Goal: Task Accomplishment & Management: Manage account settings

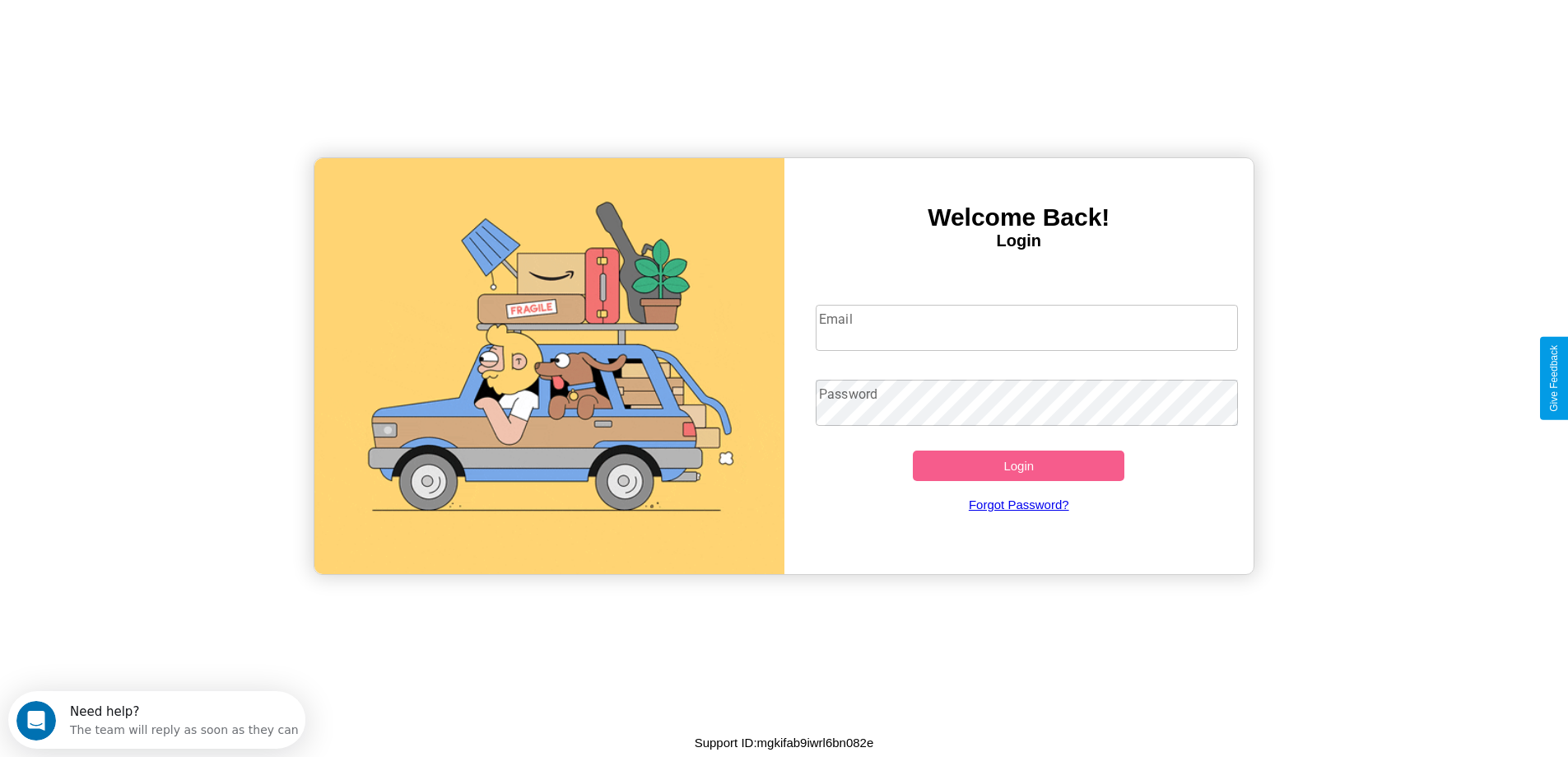
click at [1027, 327] on input "Email" at bounding box center [1027, 327] width 423 height 46
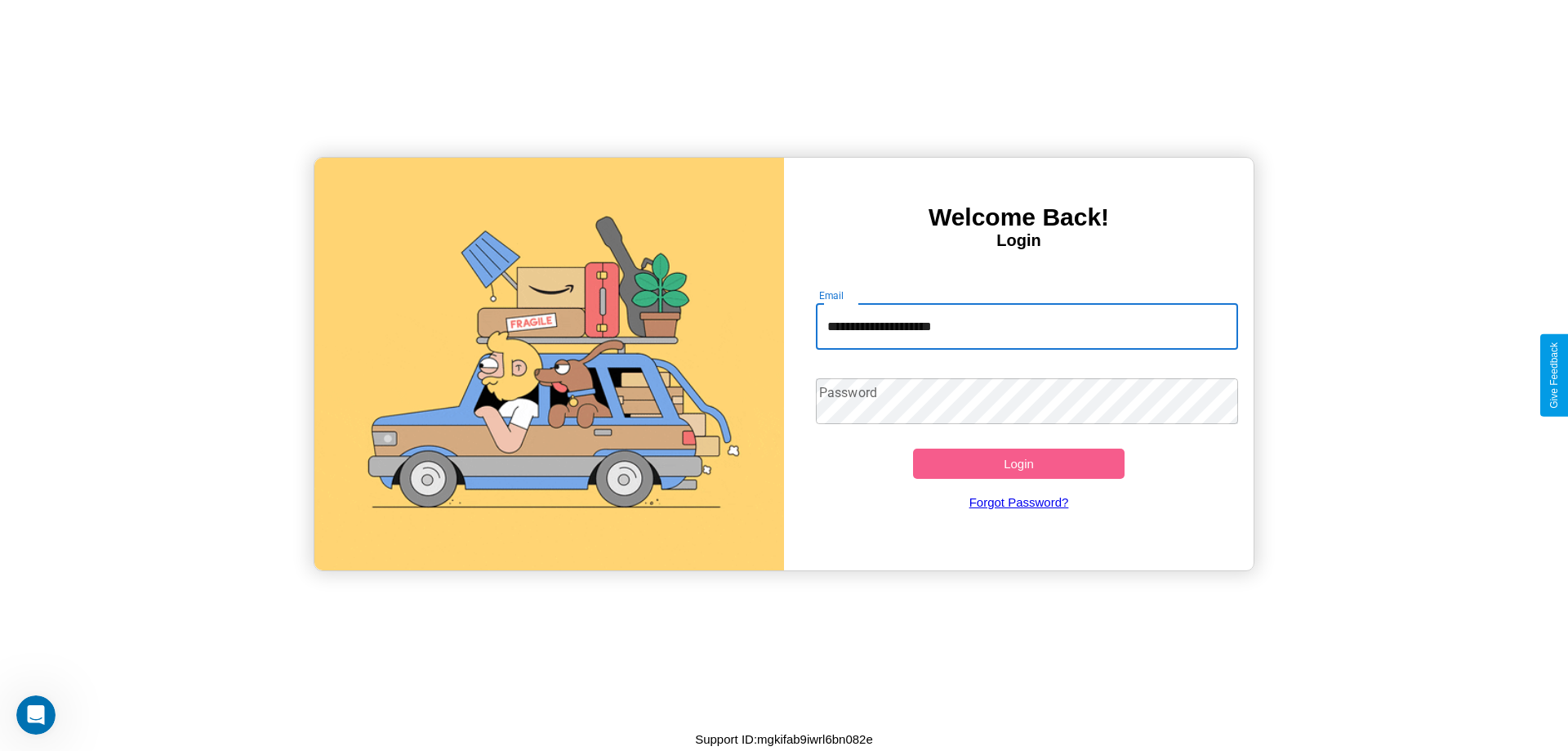
type input "**********"
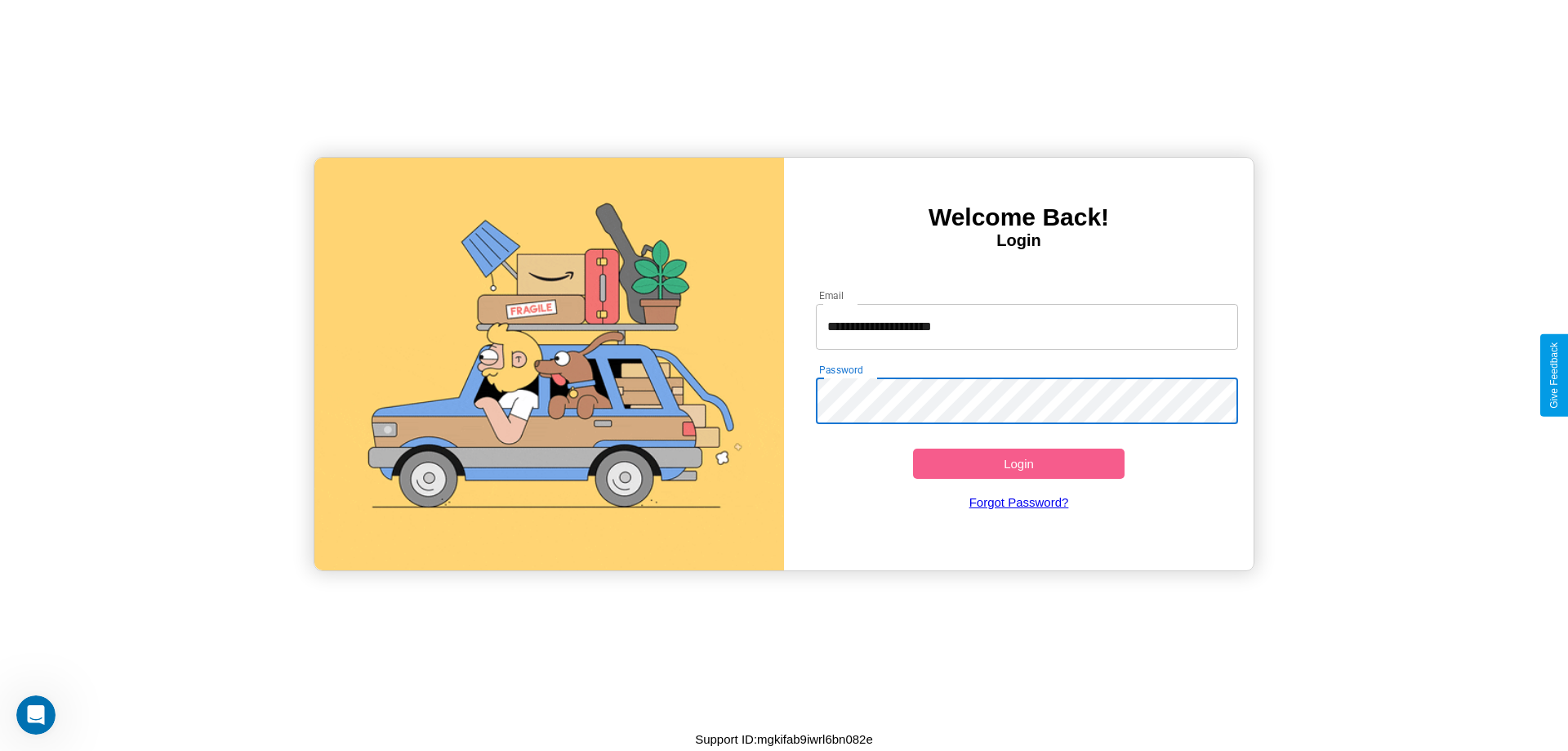
click at [1019, 463] on button "Login" at bounding box center [1019, 463] width 212 height 30
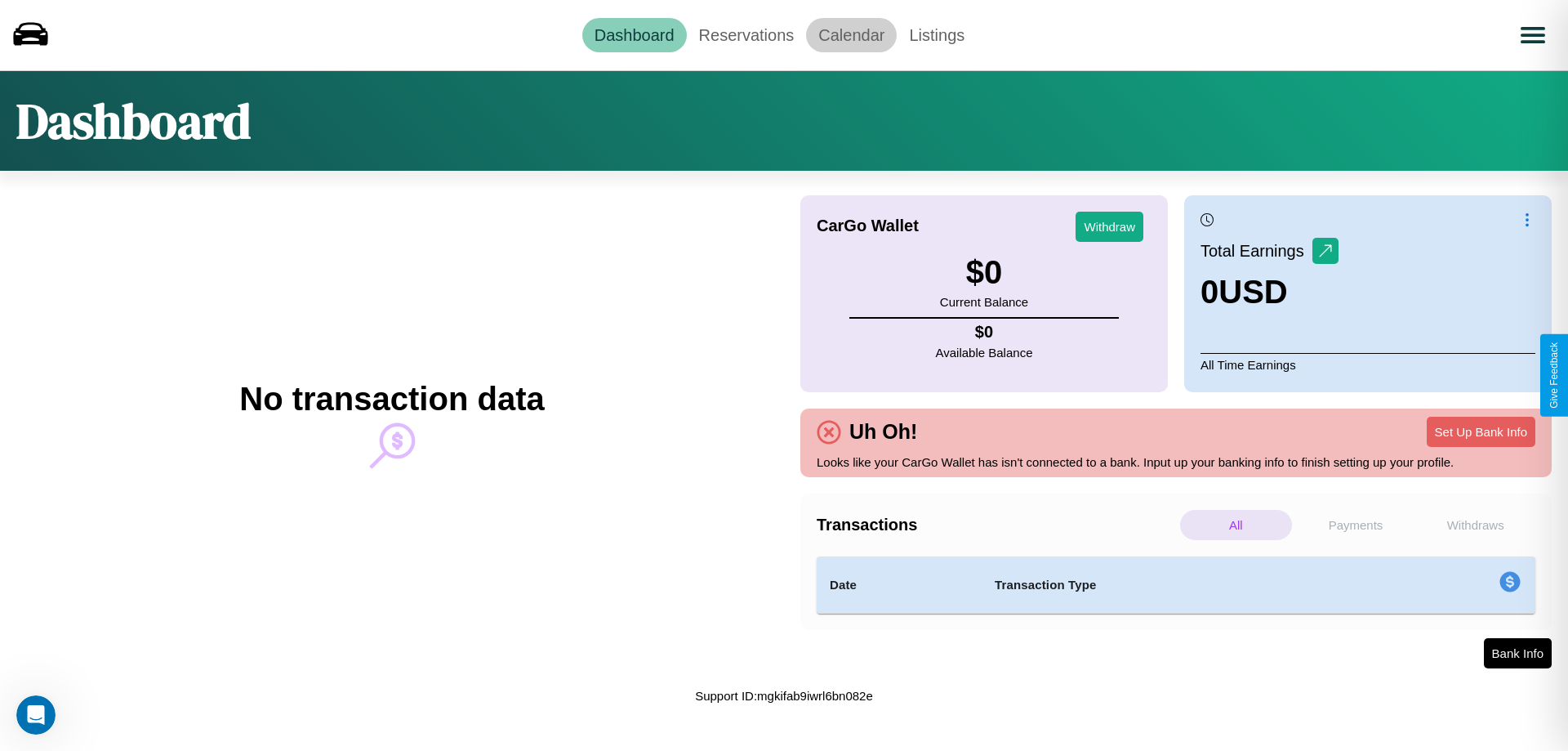
click at [851, 34] on link "Calendar" at bounding box center [851, 35] width 90 height 34
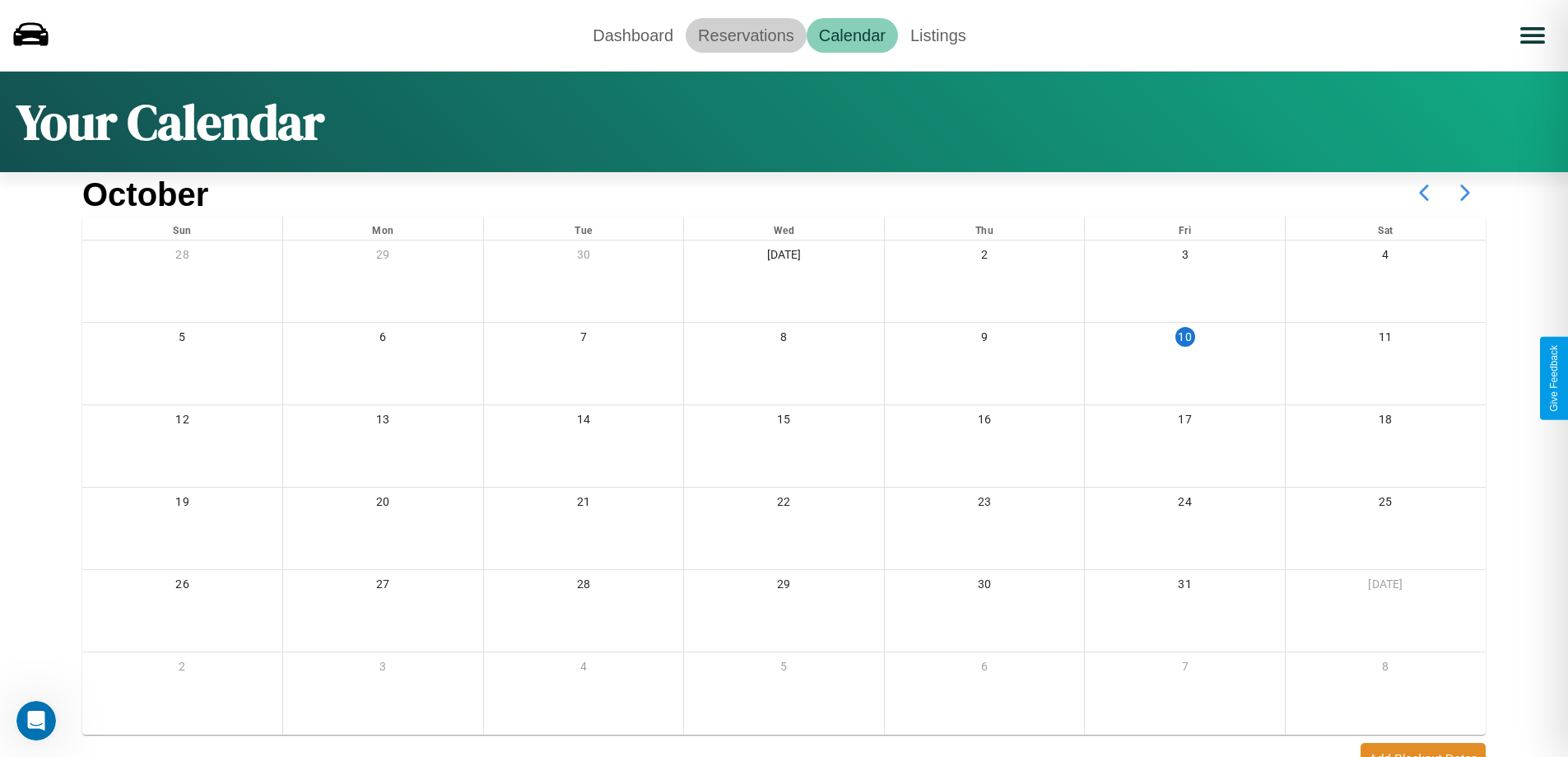
click at [745, 35] on link "Reservations" at bounding box center [745, 36] width 121 height 35
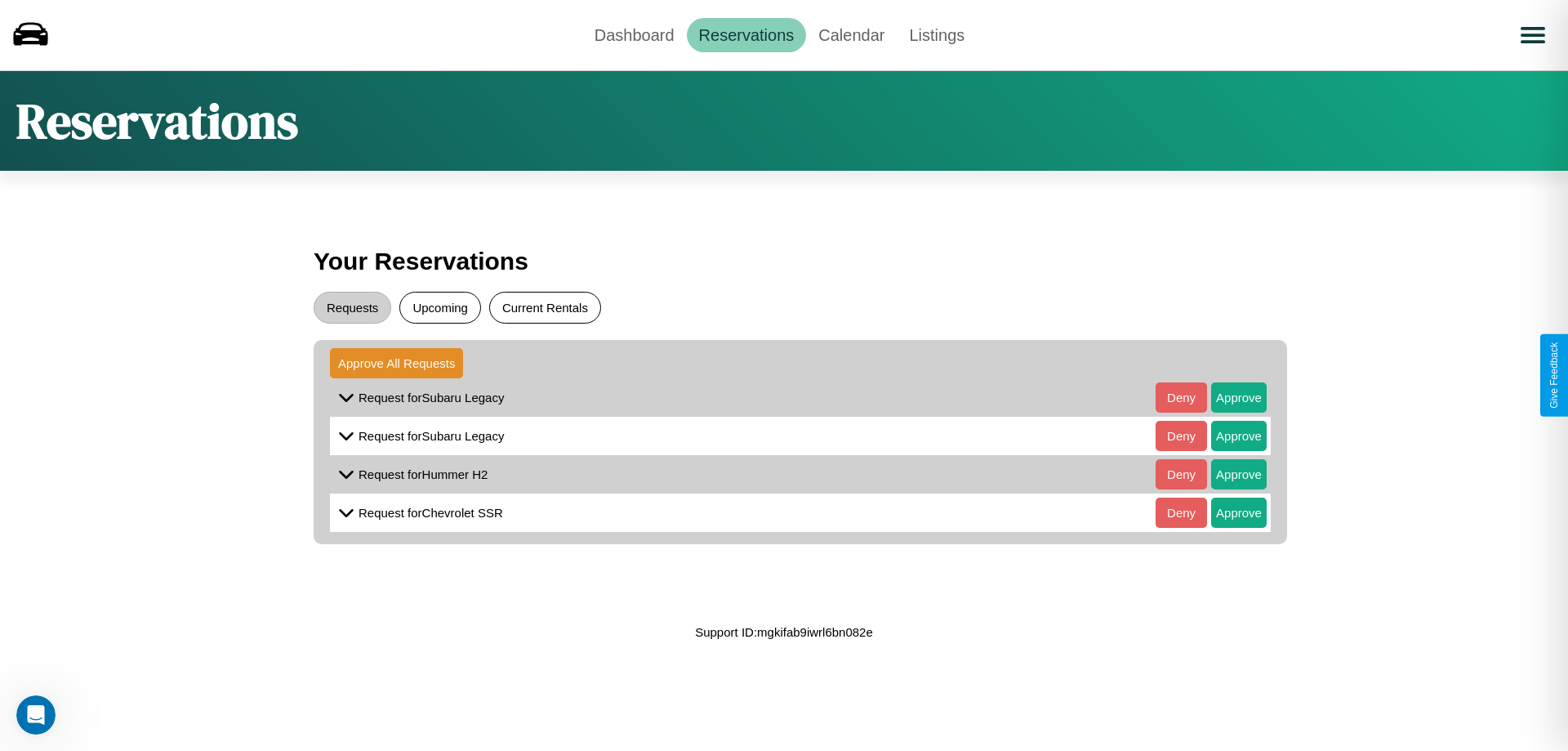
click at [545, 307] on button "Current Rentals" at bounding box center [545, 307] width 112 height 32
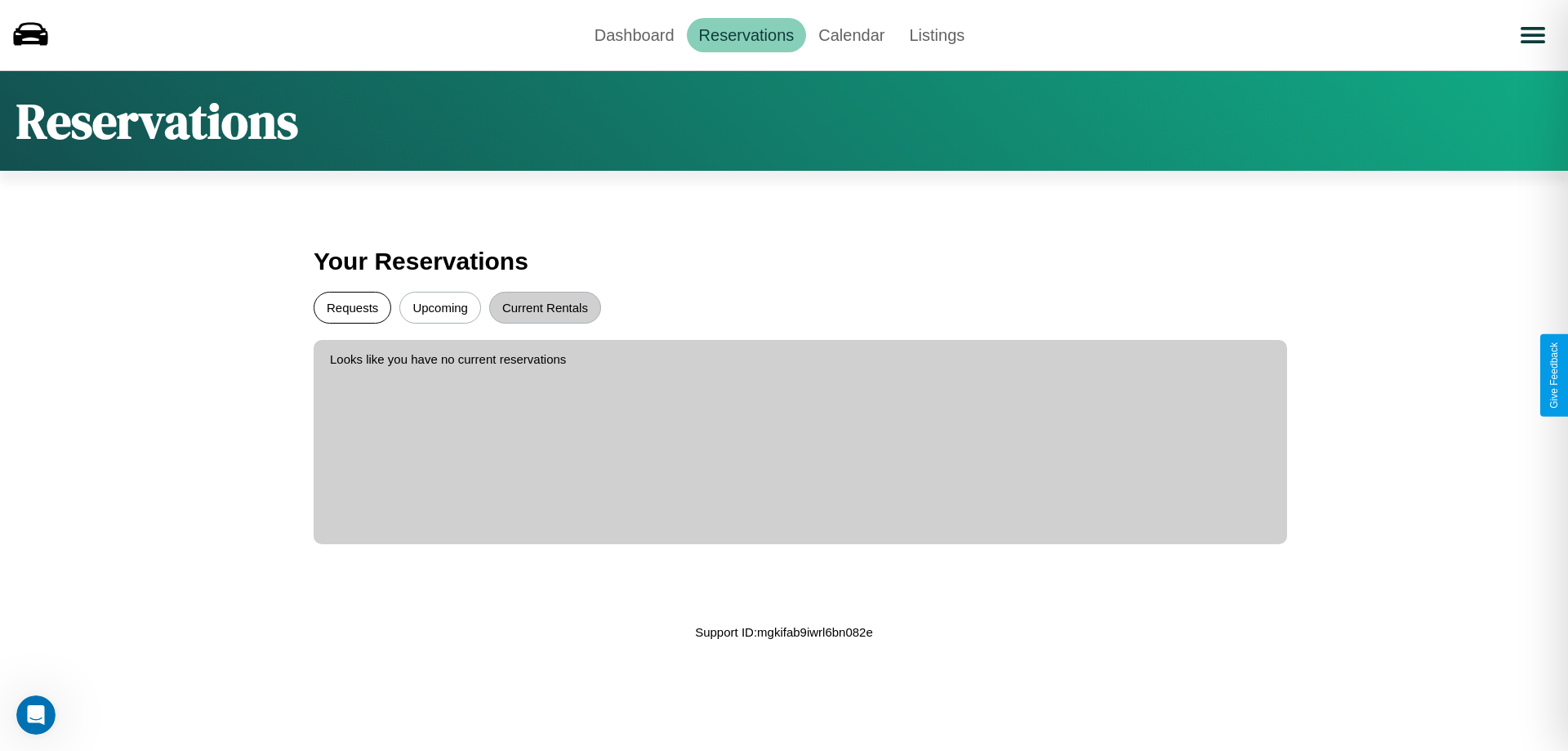
click at [352, 307] on button "Requests" at bounding box center [352, 307] width 77 height 32
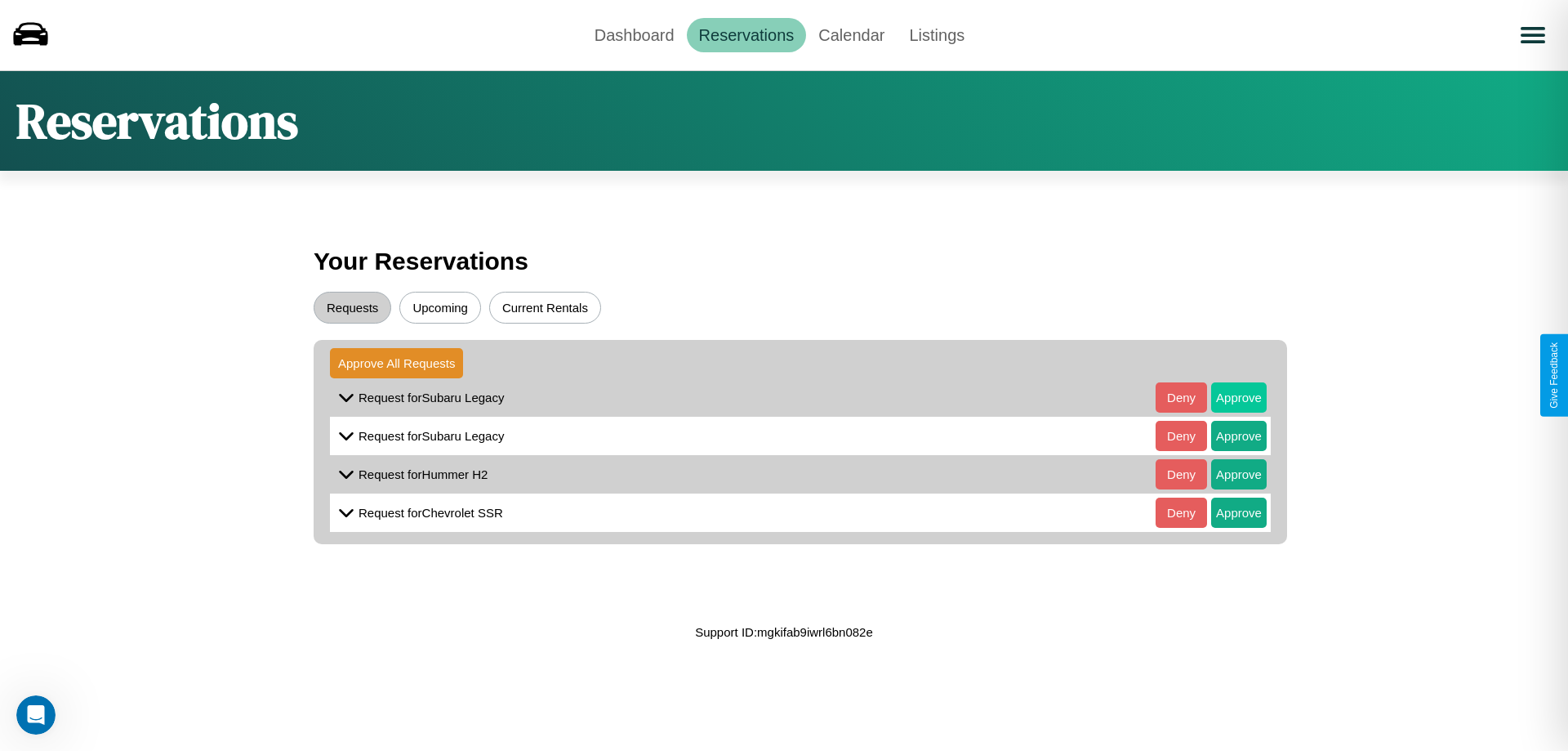
click at [1226, 397] on button "Approve" at bounding box center [1238, 397] width 55 height 30
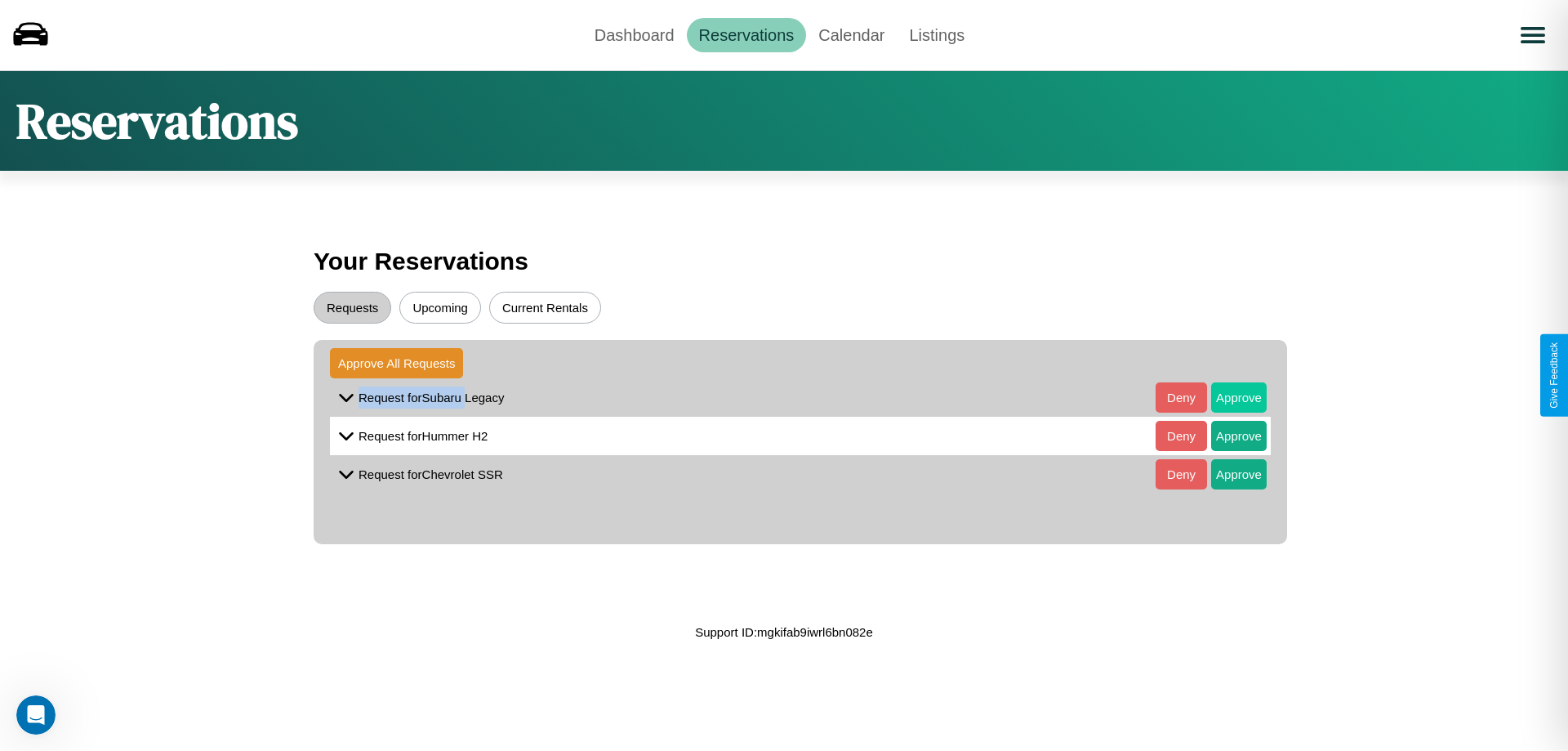
click at [1226, 397] on button "Approve" at bounding box center [1238, 397] width 55 height 30
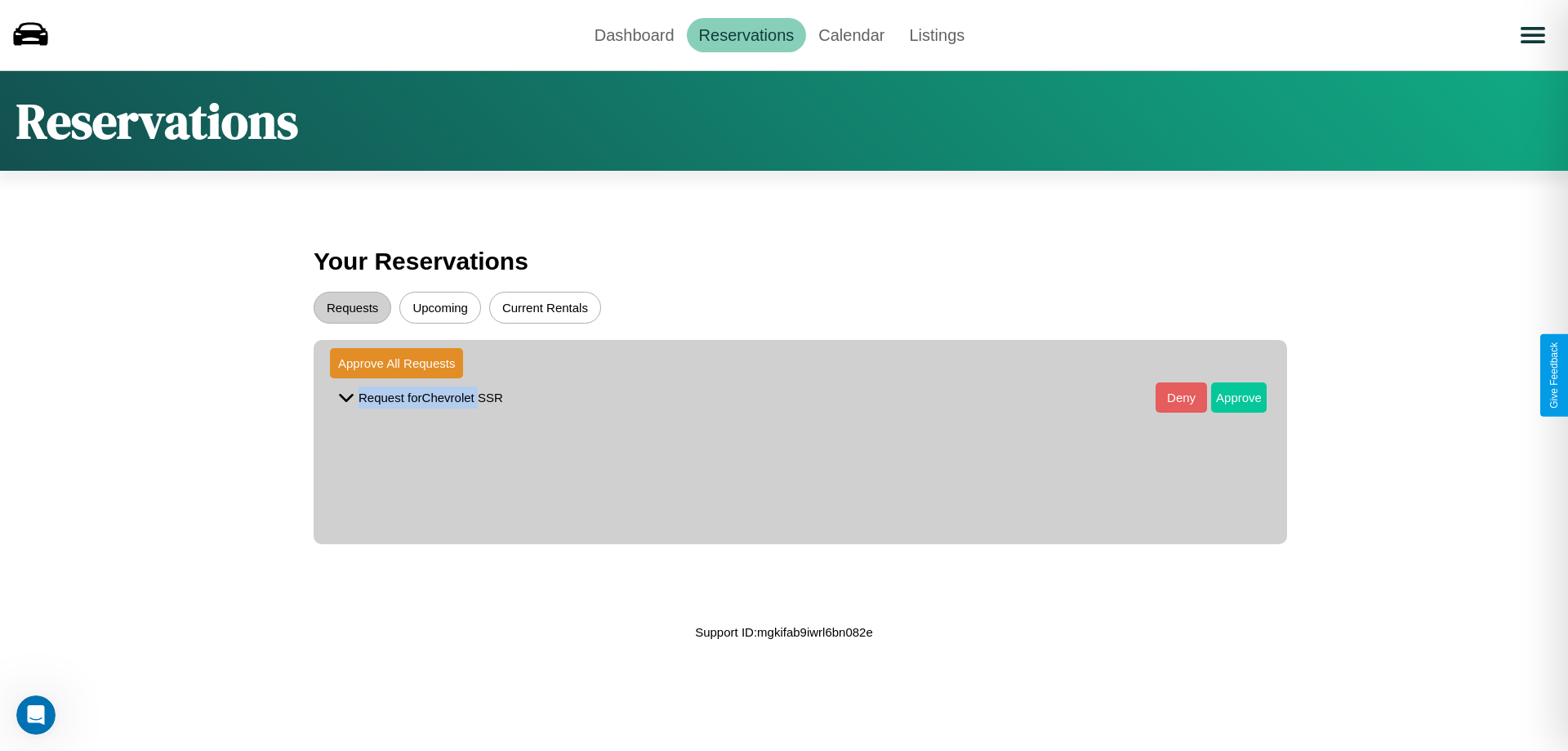
click at [1226, 397] on button "Approve" at bounding box center [1238, 397] width 55 height 30
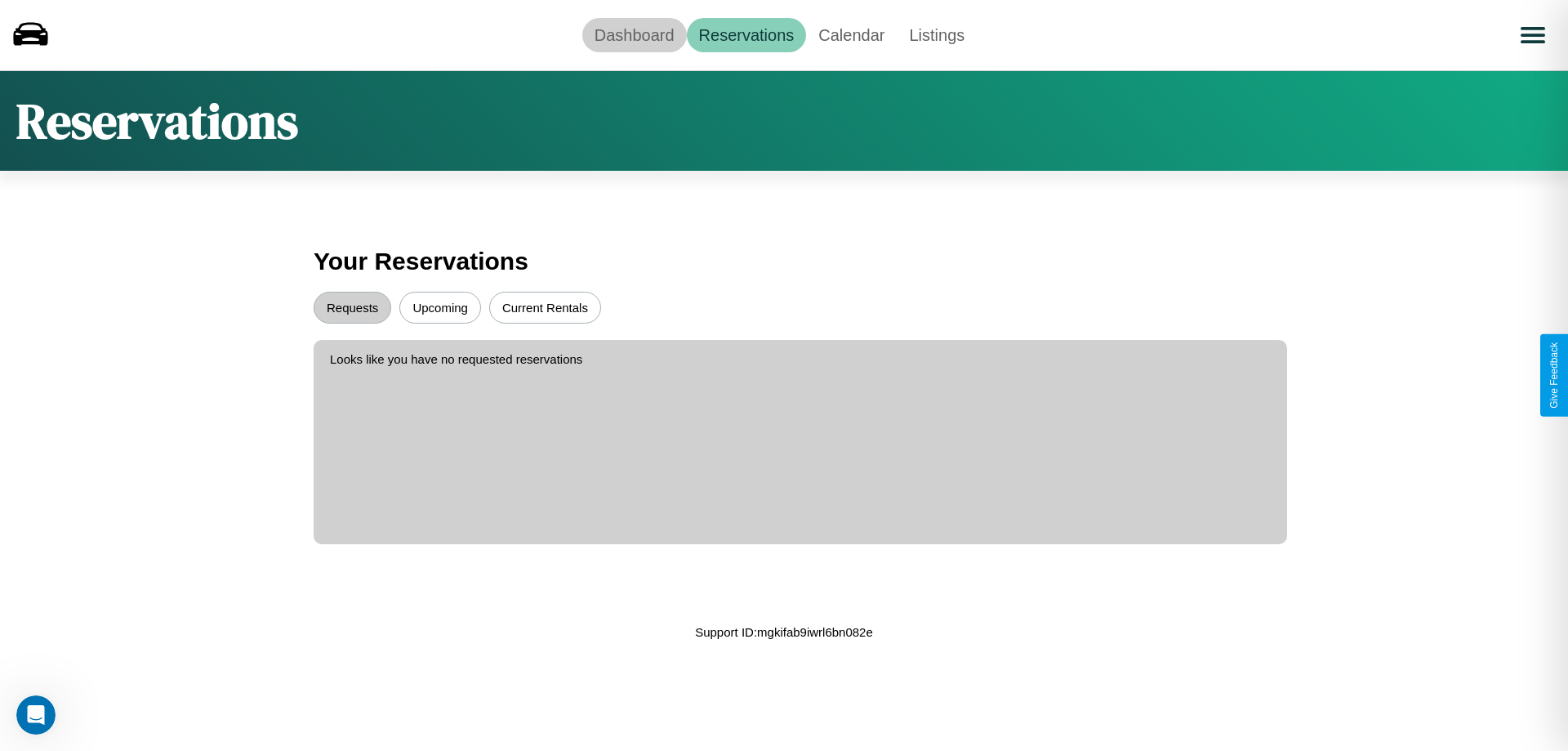
click at [634, 34] on link "Dashboard" at bounding box center [634, 35] width 104 height 34
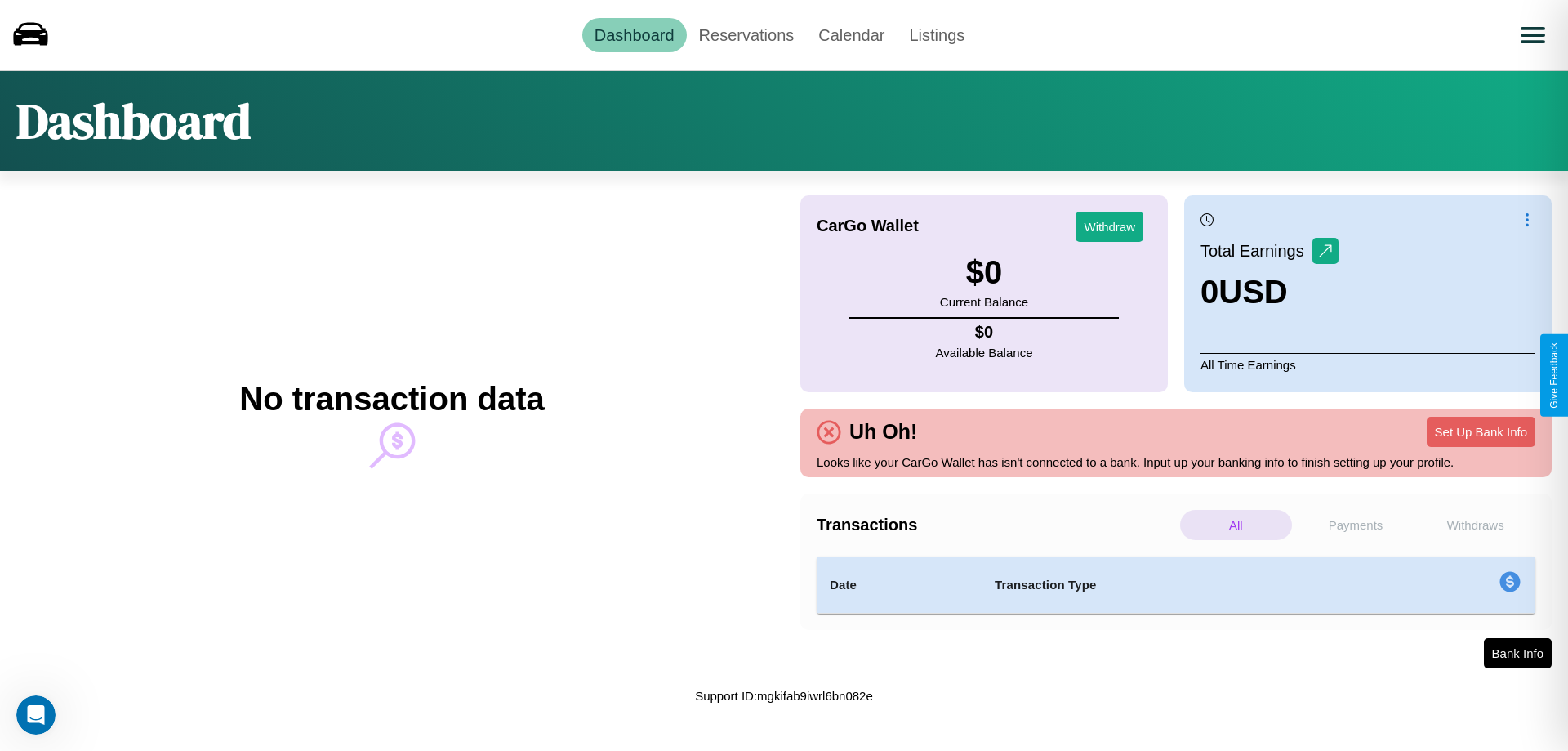
click at [1355, 524] on p "Payments" at bounding box center [1356, 524] width 112 height 30
click at [1475, 524] on p "Withdraws" at bounding box center [1475, 524] width 112 height 30
